Goal: Find specific page/section: Find specific page/section

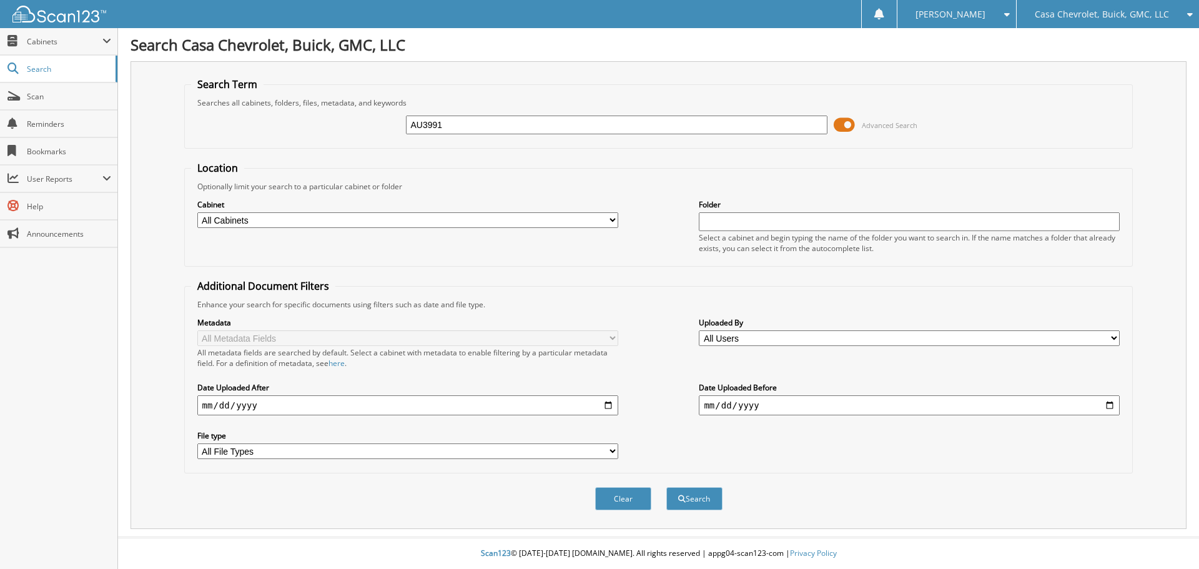
type input "AU3991"
click at [666, 487] on button "Search" at bounding box center [694, 498] width 56 height 23
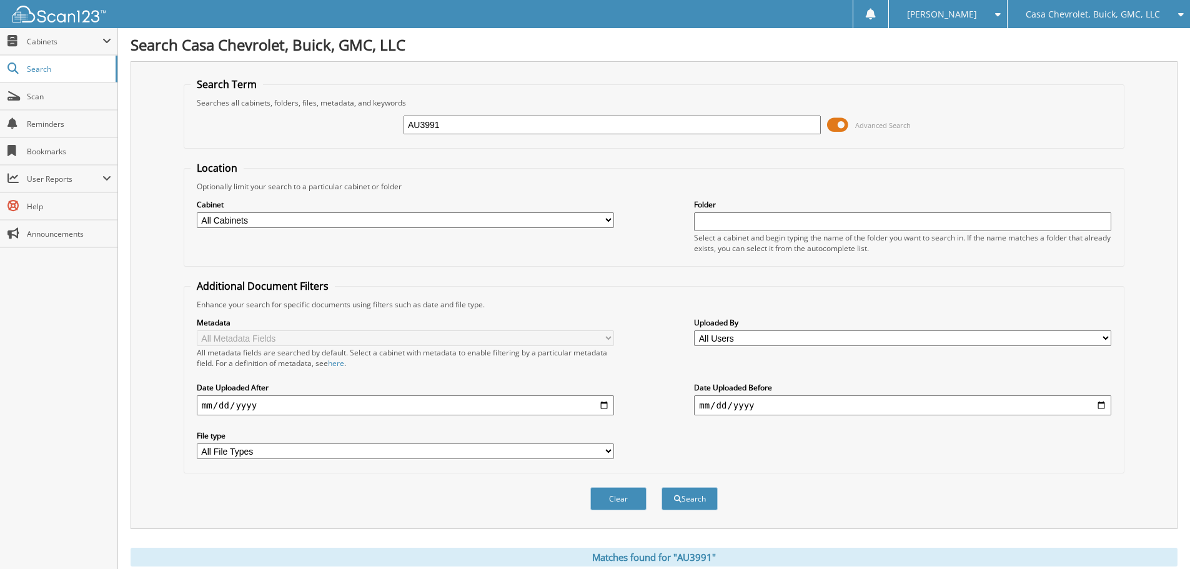
scroll to position [226, 0]
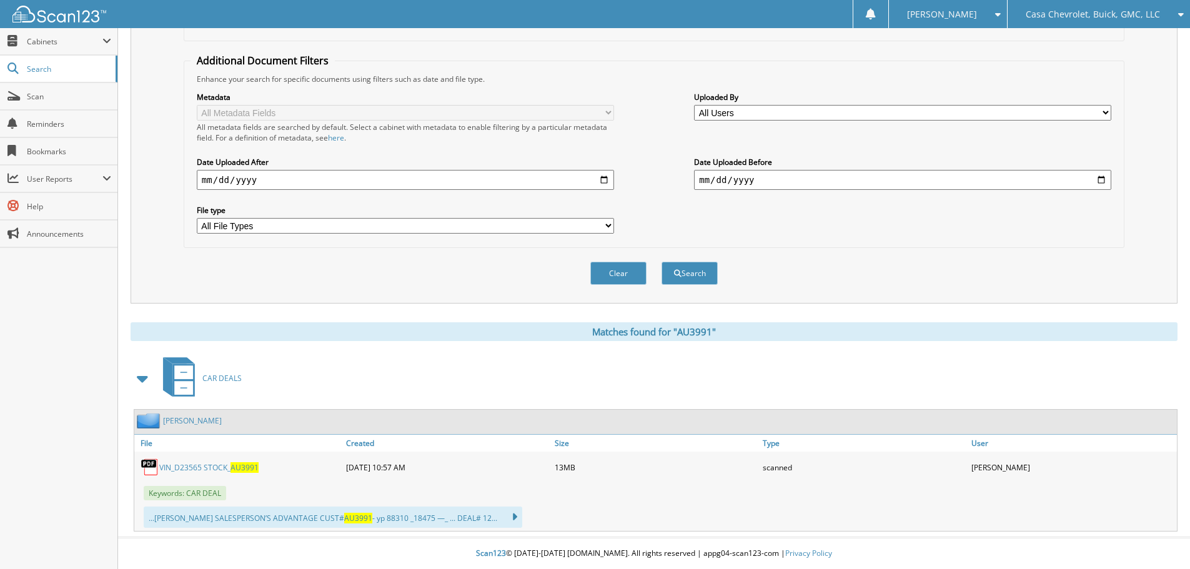
click at [242, 471] on span "AU3991" at bounding box center [244, 467] width 28 height 11
click at [238, 463] on span "AU3991" at bounding box center [244, 467] width 28 height 11
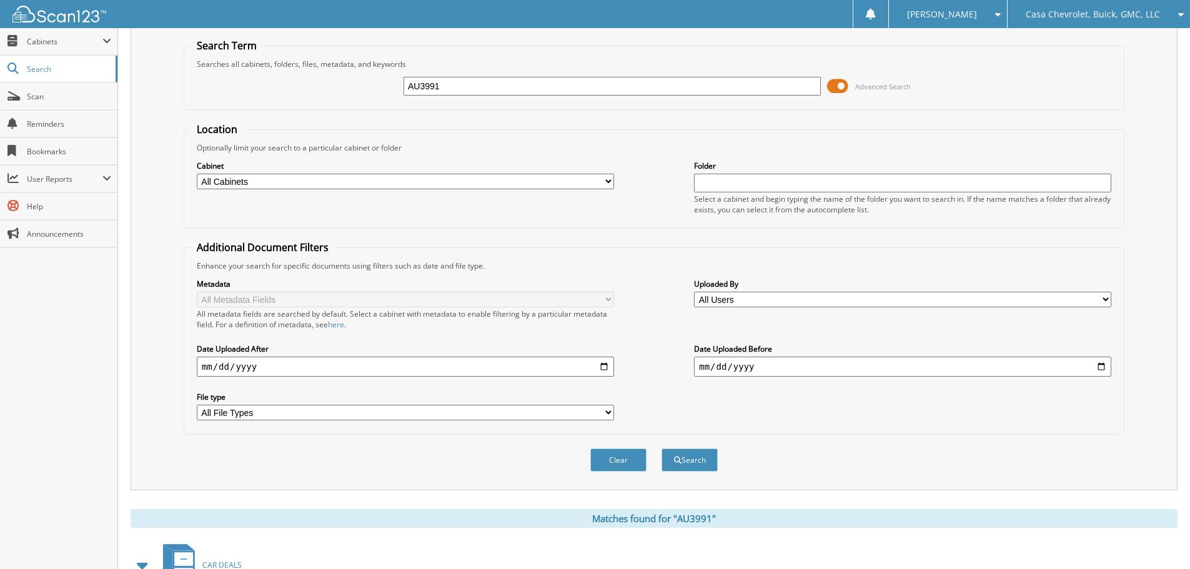
scroll to position [0, 0]
